Goal: Task Accomplishment & Management: Complete application form

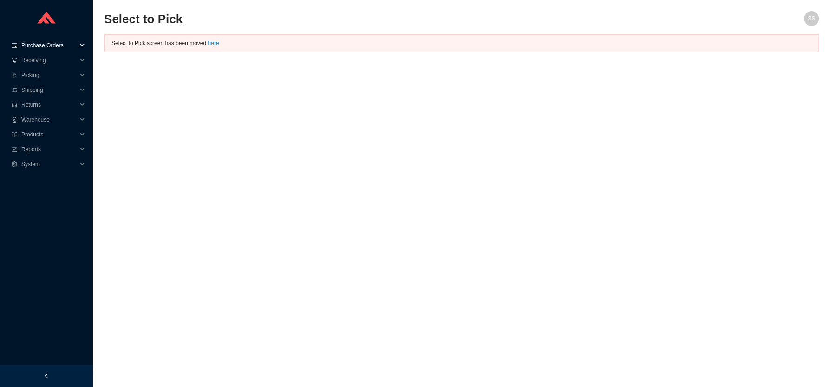
click at [44, 44] on span "Purchase Orders" at bounding box center [49, 45] width 56 height 15
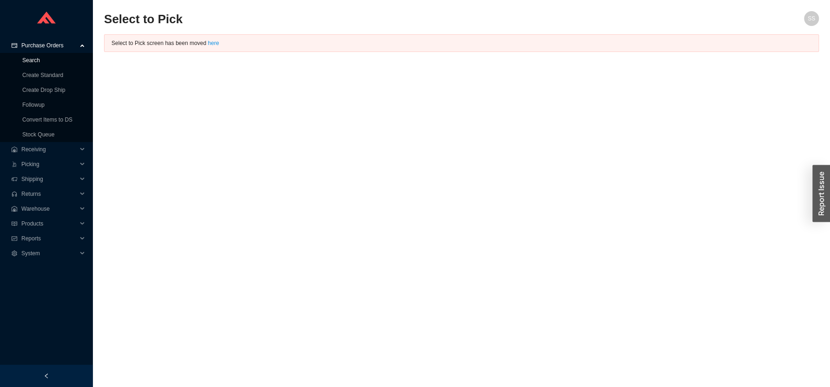
click at [35, 61] on link "Search" at bounding box center [31, 60] width 18 height 6
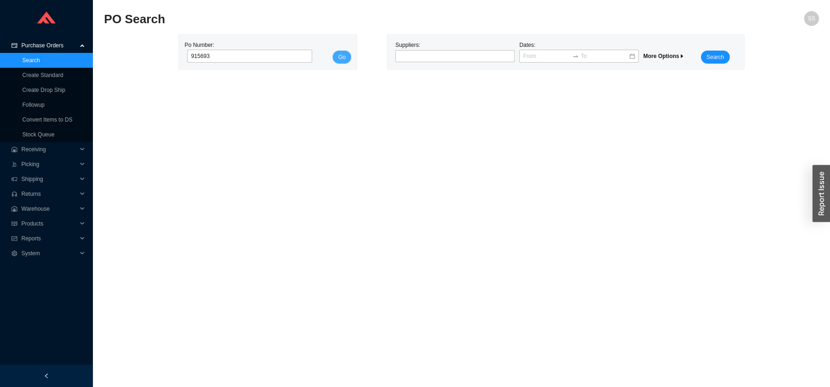
type input "915693"
click at [338, 55] on span "Go" at bounding box center [341, 56] width 7 height 9
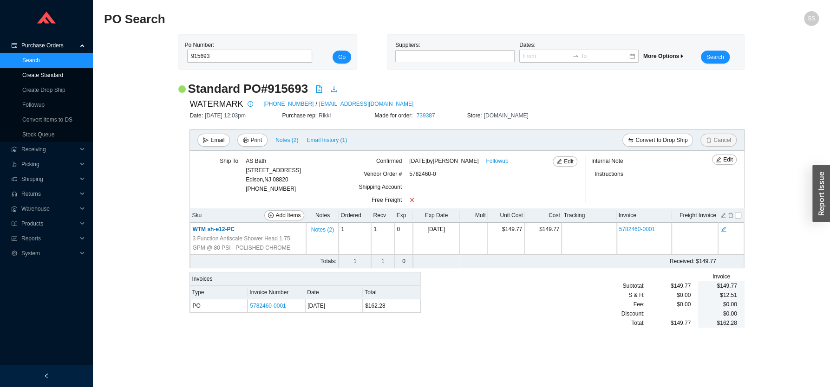
click at [40, 75] on link "Create Standard" at bounding box center [42, 75] width 41 height 6
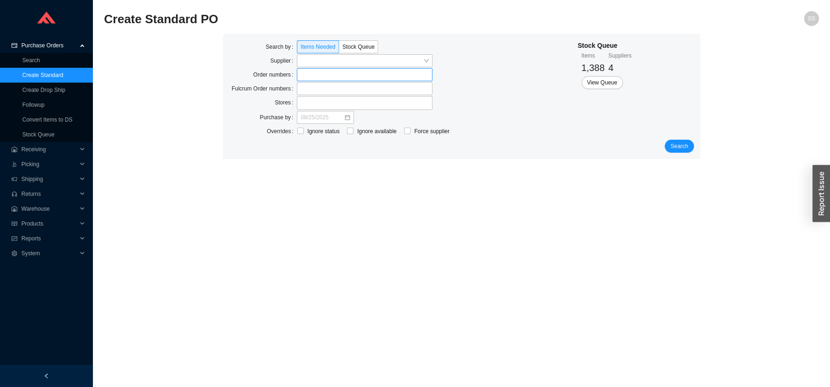
click at [330, 75] on label at bounding box center [365, 74] width 136 height 13
click at [305, 75] on input at bounding box center [301, 75] width 6 height 10
click button "Search" at bounding box center [678, 147] width 29 height 13
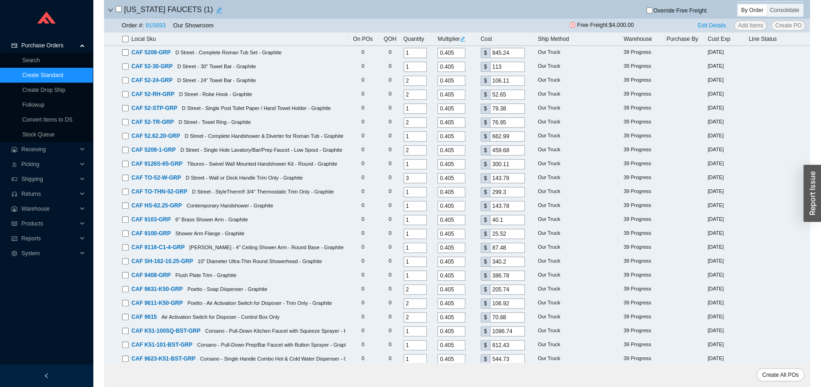
scroll to position [237, 0]
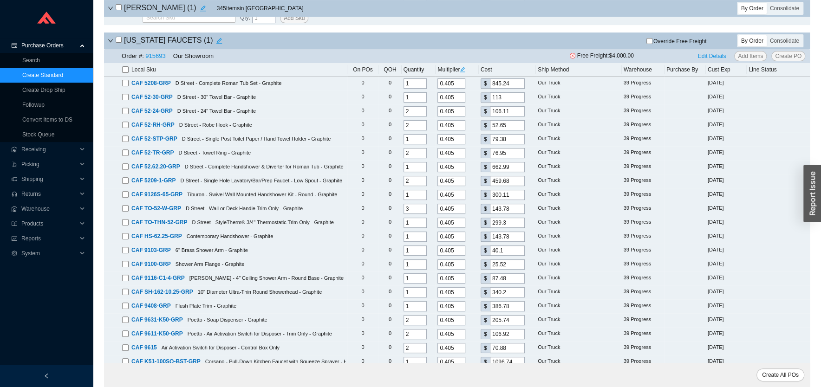
click at [123, 73] on input "checkbox" at bounding box center [125, 69] width 6 height 6
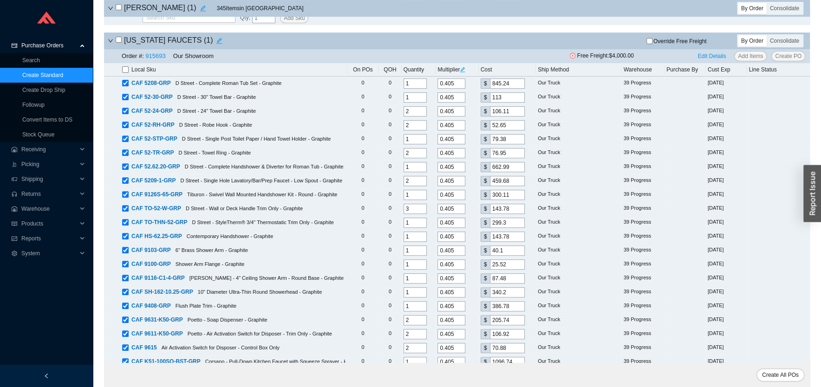
checkbox input "true"
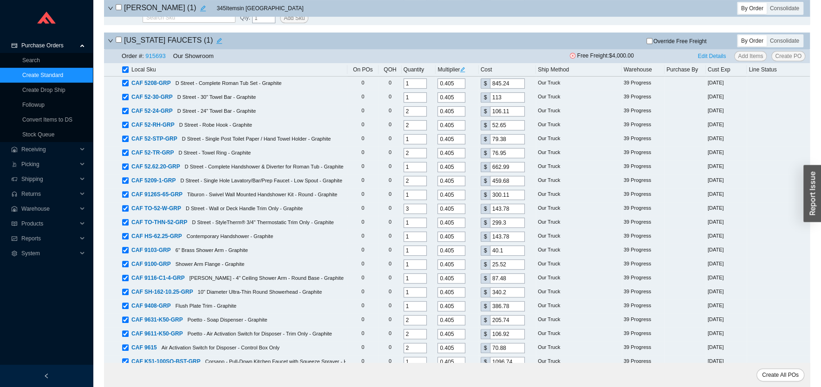
checkbox input "true"
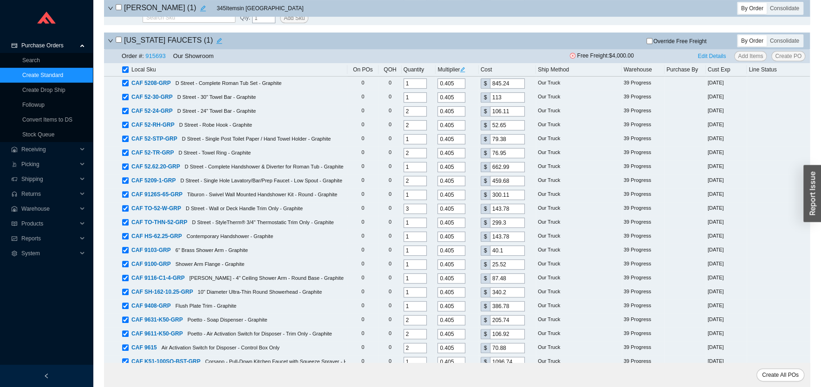
checkbox input "true"
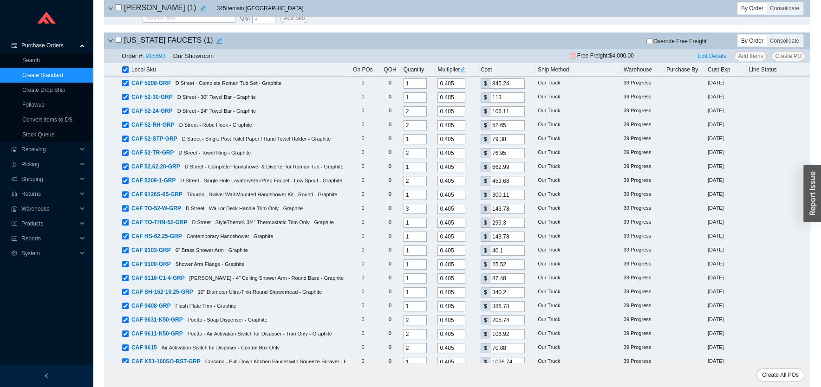
checkbox input "true"
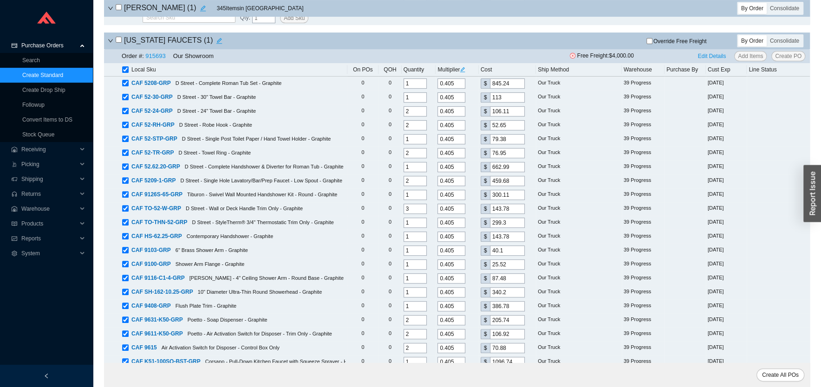
checkbox input "true"
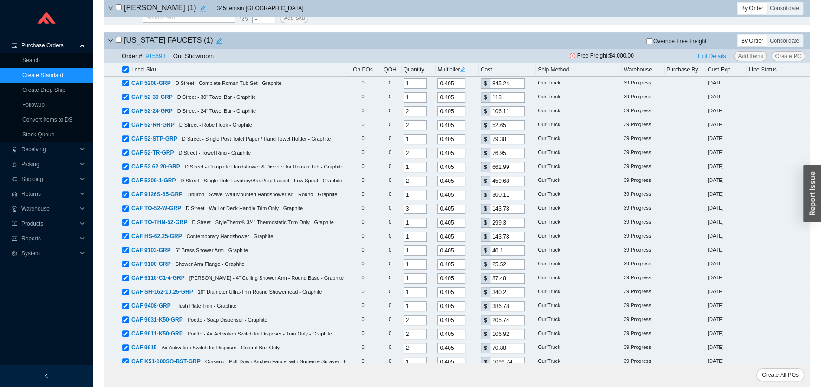
checkbox input "true"
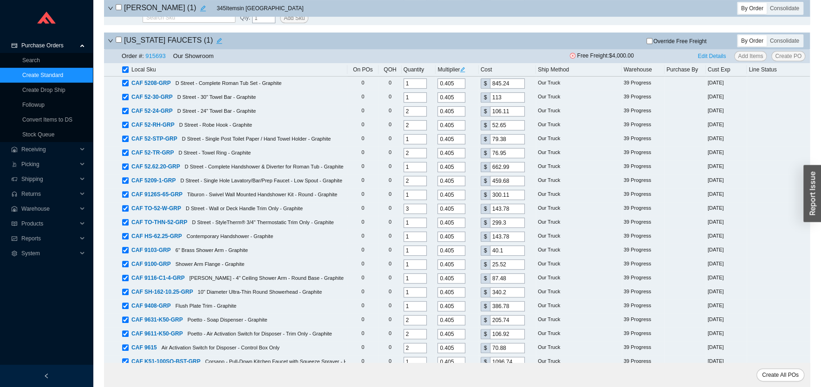
checkbox input "true"
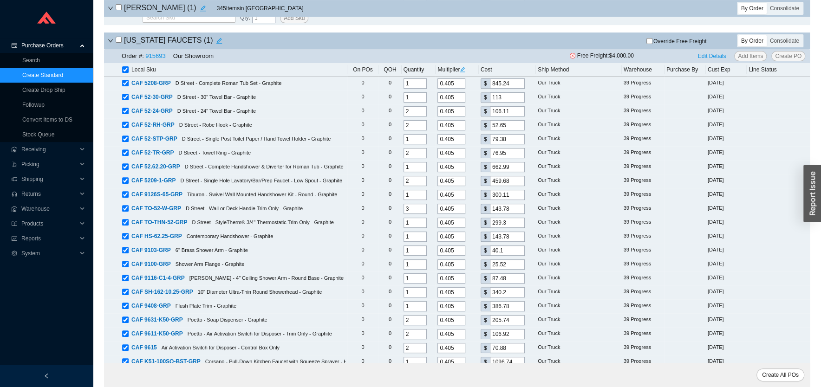
checkbox input "true"
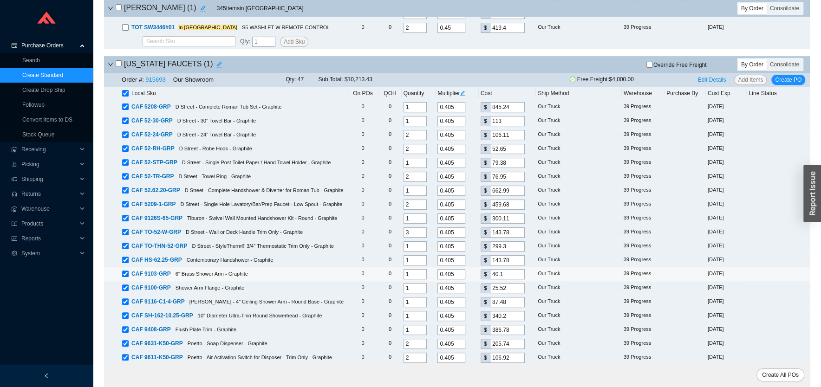
scroll to position [188, 0]
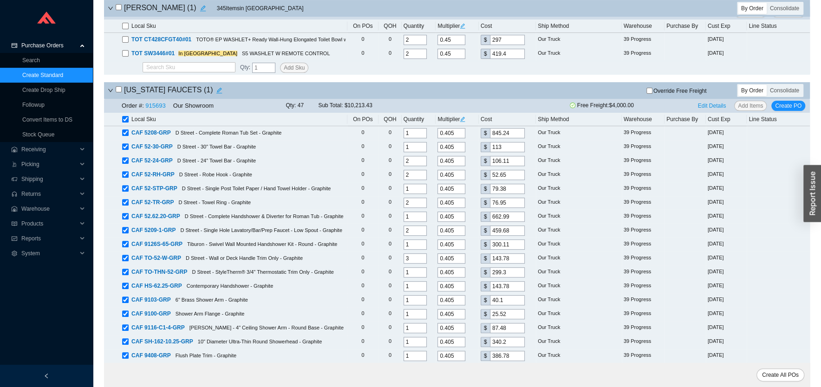
click at [463, 122] on icon "edit" at bounding box center [463, 120] width 6 height 6
drag, startPoint x: 489, startPoint y: 82, endPoint x: 427, endPoint y: 97, distance: 64.4
click at [466, 89] on input "0.405" at bounding box center [480, 83] width 28 height 10
type input "0.315"
click at [484, 97] on span "Update All" at bounding box center [480, 99] width 26 height 9
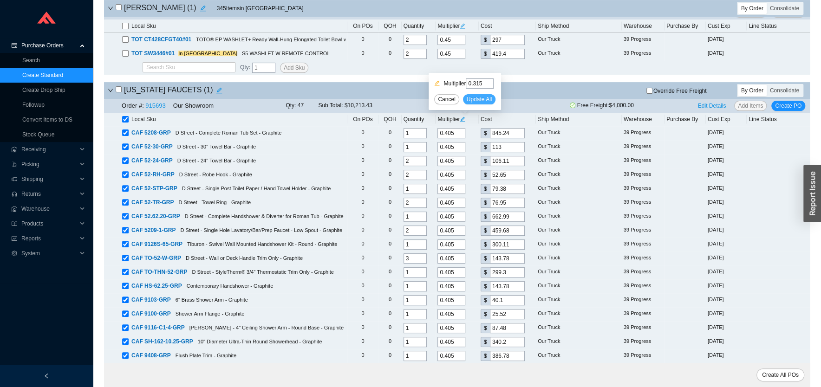
type input "0.315"
type input "657.41"
type input "0.315"
type input "87.89"
type input "0.315"
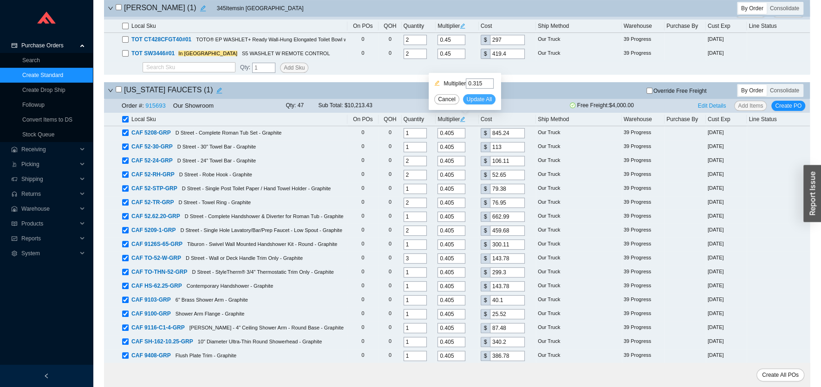
type input "82.53"
type input "0.315"
type input "40.95"
type input "0.315"
type input "61.74"
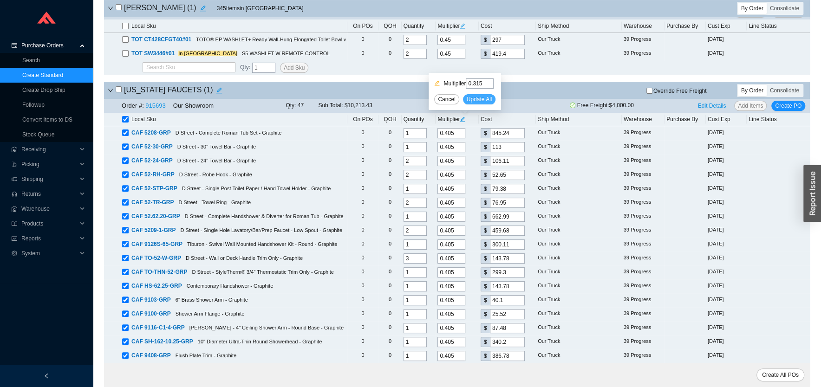
type input "0.315"
type input "59.85"
type input "0.315"
type input "515.66"
type input "0.315"
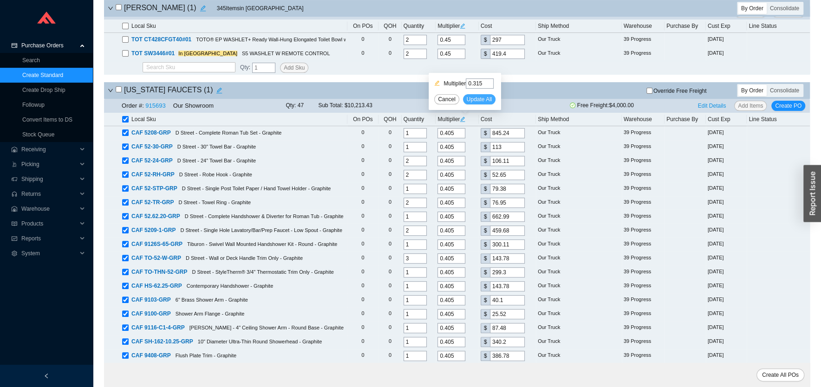
type input "357.53"
type input "0.315"
type input "233.42"
type input "0.315"
type input "111.83"
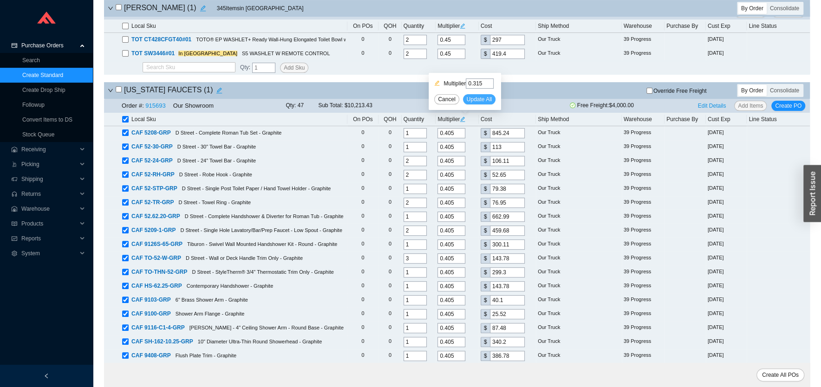
type input "0.315"
type input "232.79"
type input "0.315"
type input "111.83"
type input "0.315"
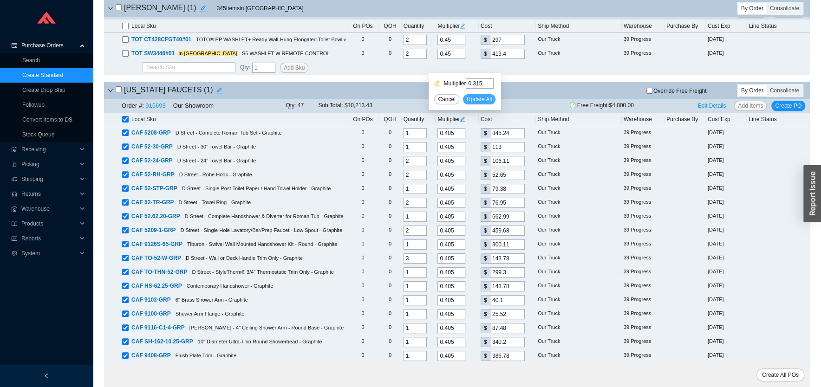
type input "31.19"
type input "0.315"
type input "19.85"
type input "0.315"
type input "68.04"
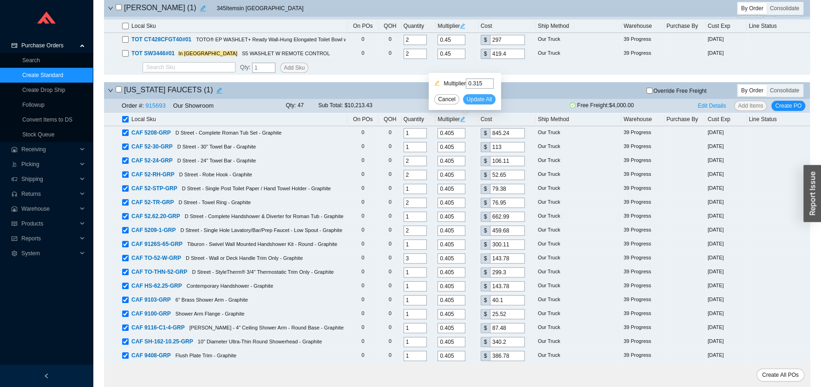
type input "0.315"
type input "264.6"
type input "0.315"
type input "300.83"
type input "0.315"
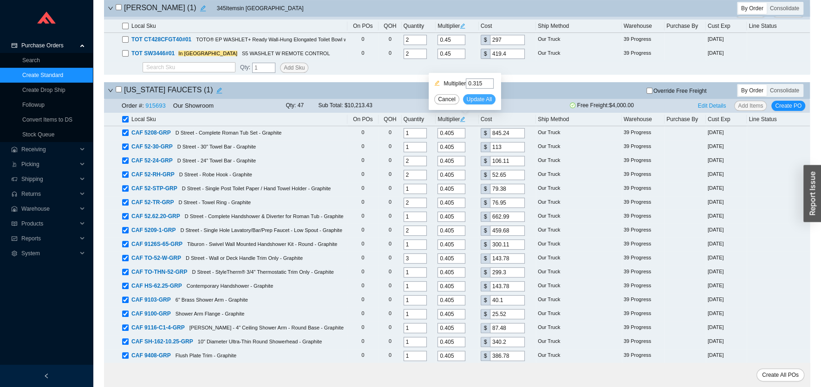
type input "160.02"
type input "0.315"
type input "83.16"
type input "0.315"
type input "55.13"
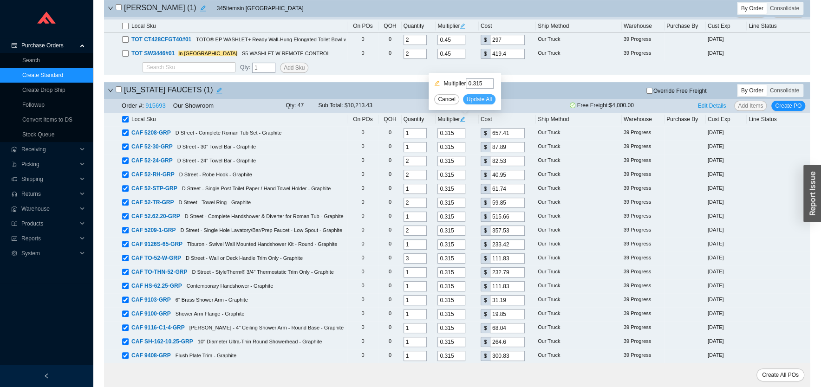
type input "0.315"
type input "853.02"
type input "0.315"
type input "631.89"
type input "0.315"
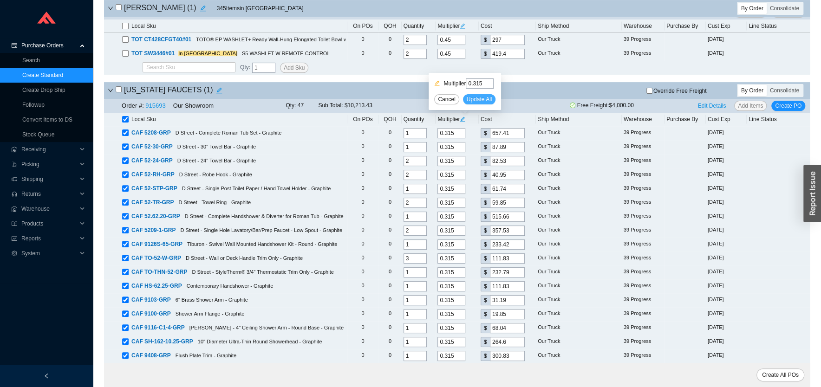
type input "423.68"
type input "0.315"
type input "50.09"
type input "0.315"
type input "24.89"
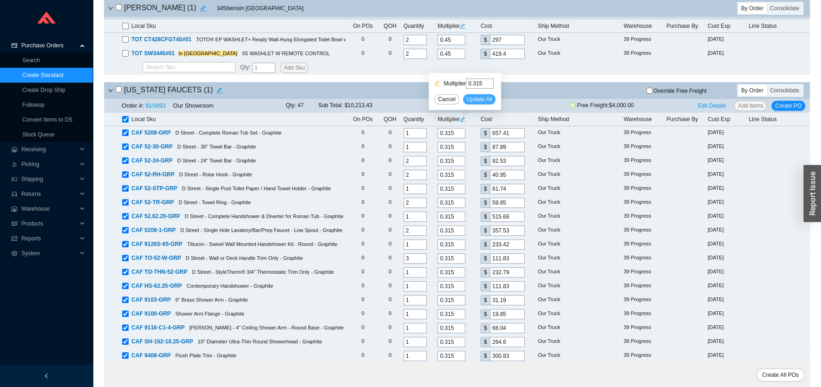
type input "0.315"
type input "37.49"
type input "0.315"
type input "36.23"
type input "0.315"
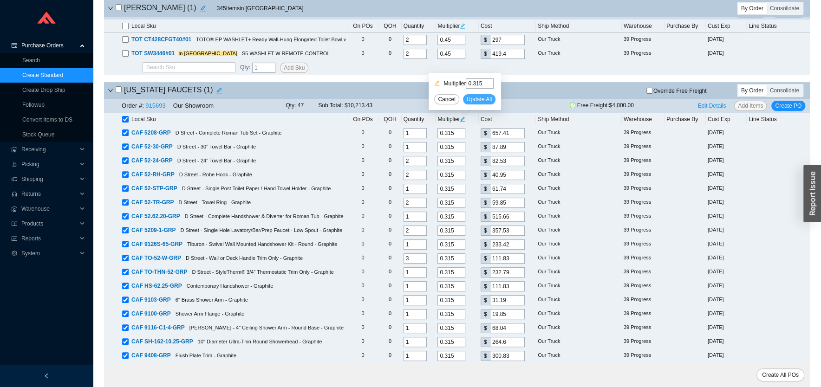
type input "158.76"
type input "0.315"
type input "18.9"
type input "0.315"
type input "11.97"
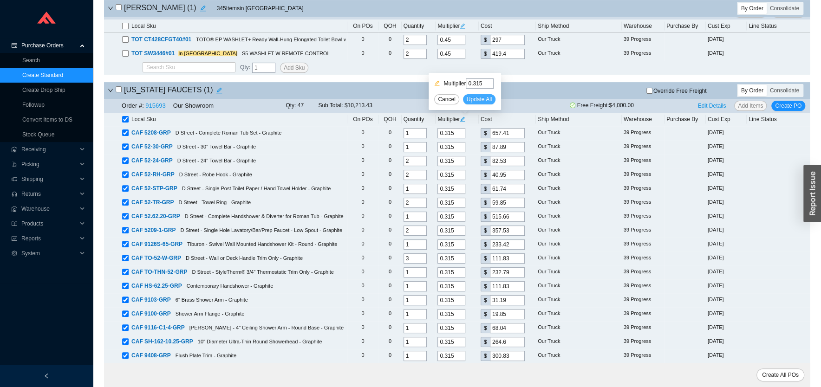
type input "0.315"
type input "216.72"
type input "0.315"
type input "303.35"
type input "0.315"
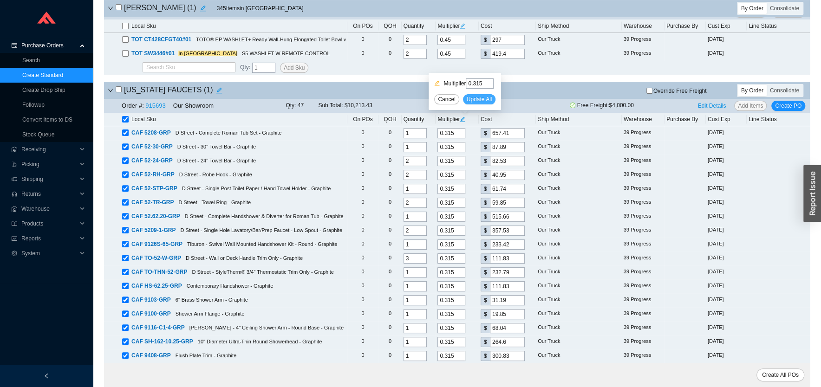
type input "50.72"
type input "0.315"
type input "92.93"
type input "0.315"
type input "131.99"
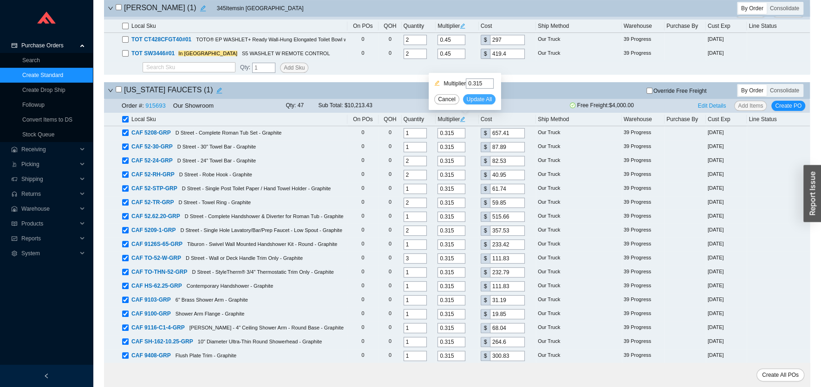
type input "0.315"
type input "141.44"
type input "0.315"
type input "67.73"
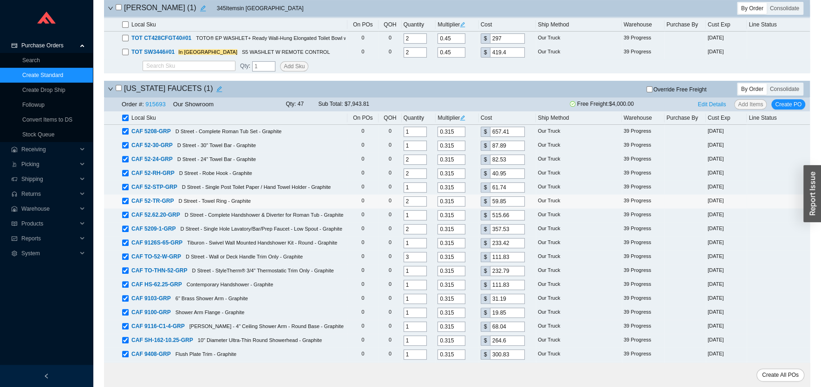
scroll to position [138, 0]
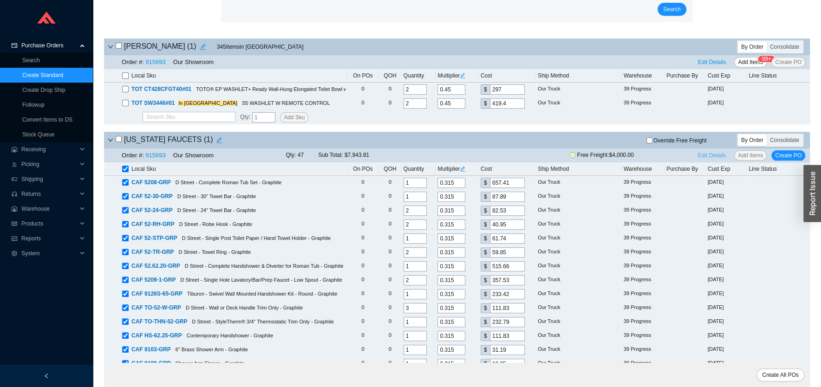
click at [708, 160] on span "Edit Details" at bounding box center [712, 155] width 28 height 9
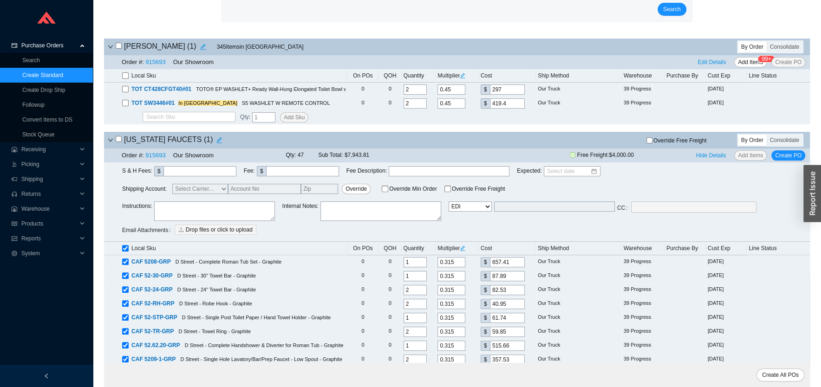
click at [448, 201] on select "Email Email Buyer EDI Do Not Send" at bounding box center [469, 206] width 43 height 10
select select "4"
click option "Email" at bounding box center [0, 0] width 0 height 0
click at [514, 208] on input "[EMAIL_ADDRESS][DOMAIN_NAME]" at bounding box center [554, 206] width 121 height 10
click at [541, 208] on input "[EMAIL_ADDRESS][DOMAIN_NAME]" at bounding box center [554, 206] width 121 height 10
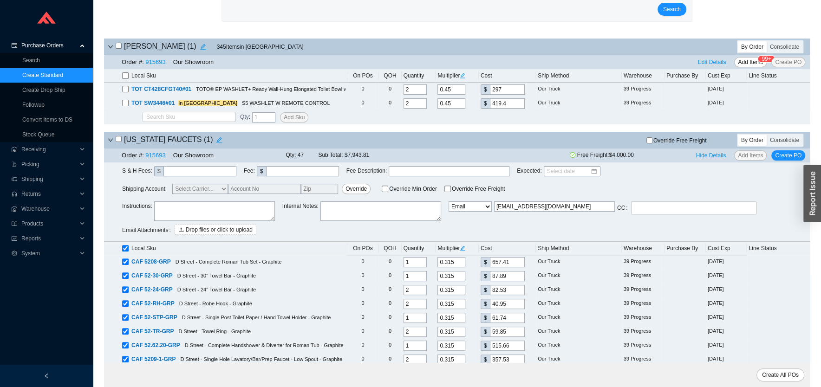
click at [541, 208] on input "[EMAIL_ADDRESS][DOMAIN_NAME]" at bounding box center [554, 206] width 121 height 10
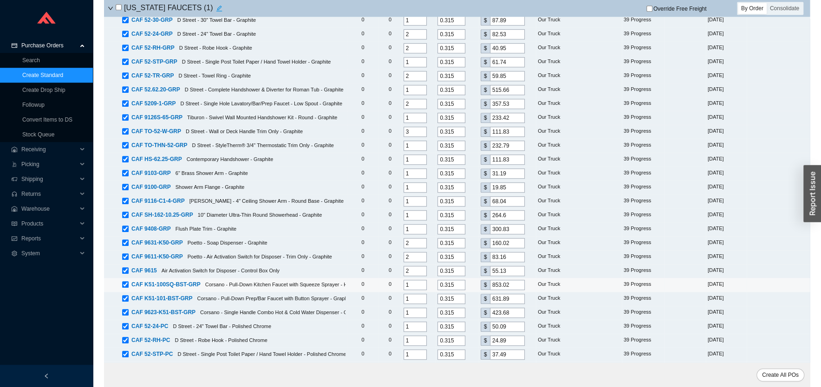
scroll to position [564, 0]
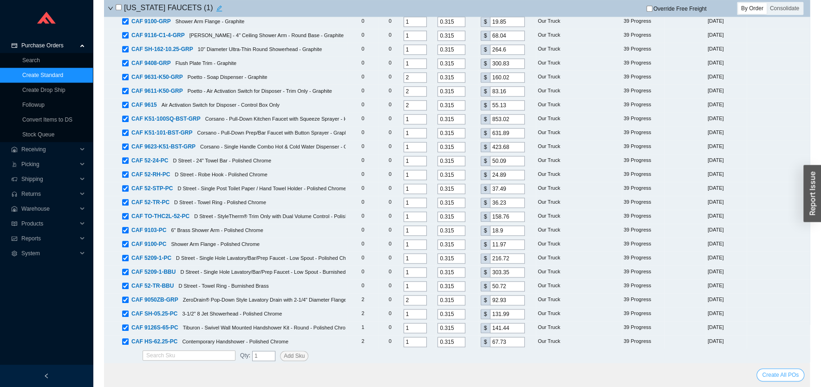
type input "[EMAIL_ADDRESS][DOMAIN_NAME]"
click at [767, 373] on span "Create All POs" at bounding box center [780, 374] width 37 height 9
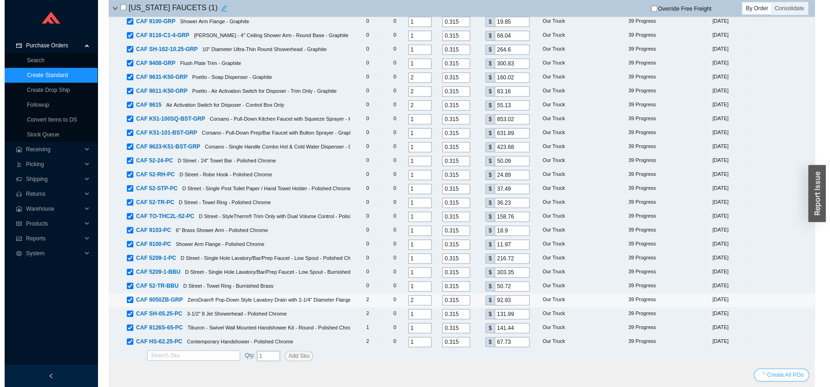
scroll to position [0, 0]
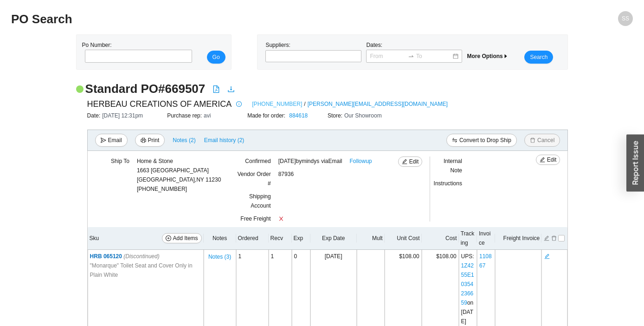
click at [252, 105] on link "239-778-8805" at bounding box center [277, 103] width 50 height 9
